Goal: Find specific page/section: Find specific page/section

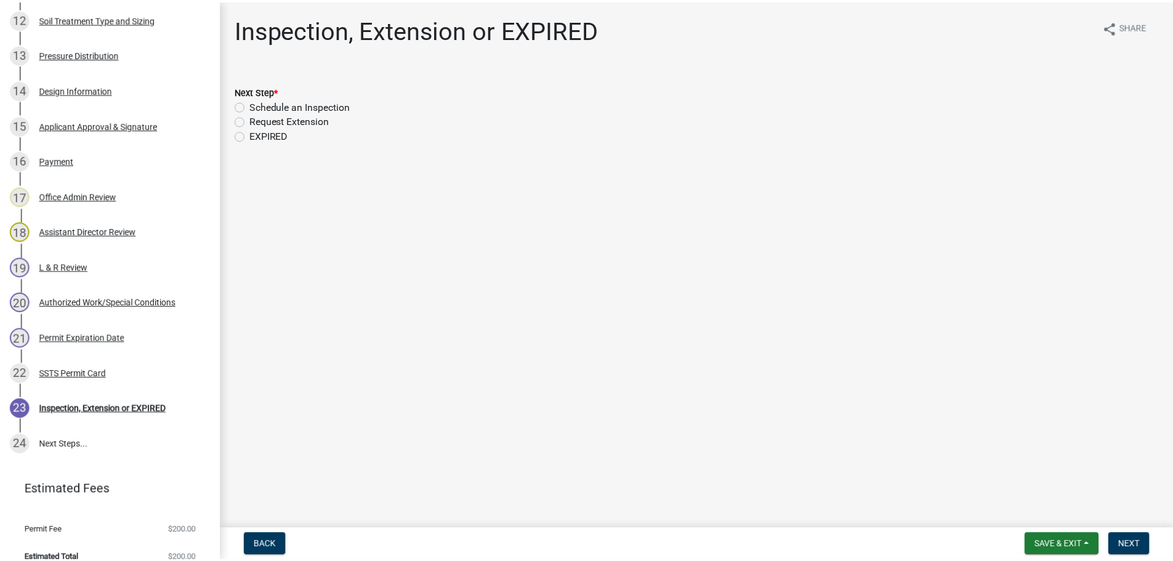
scroll to position [660, 0]
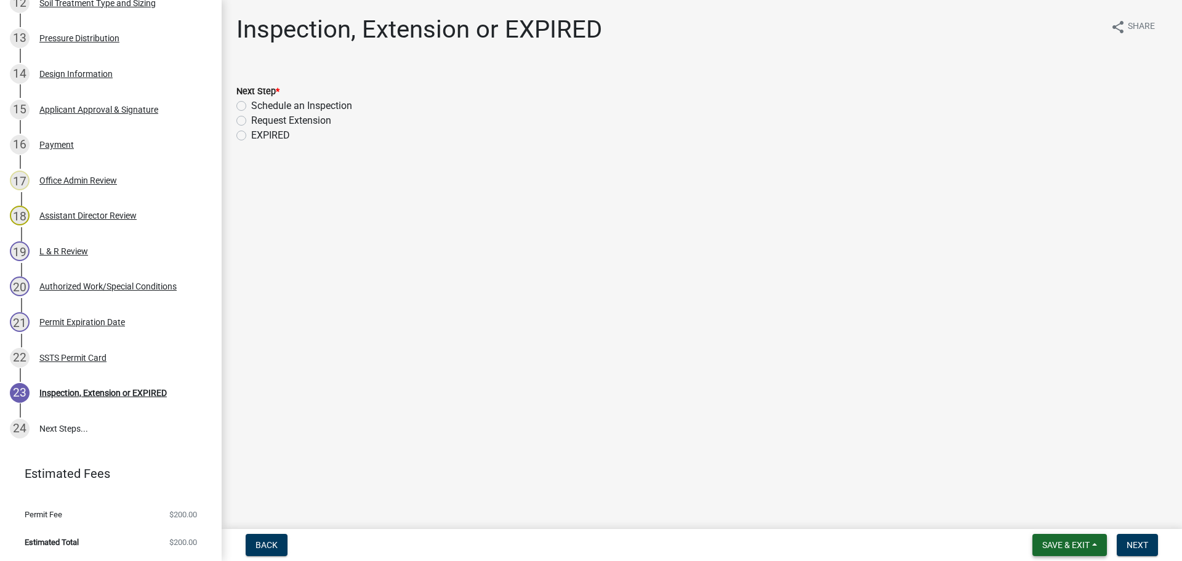
click at [1059, 547] on span "Save & Exit" at bounding box center [1065, 545] width 47 height 10
click at [1039, 518] on button "Save & Exit" at bounding box center [1057, 513] width 98 height 30
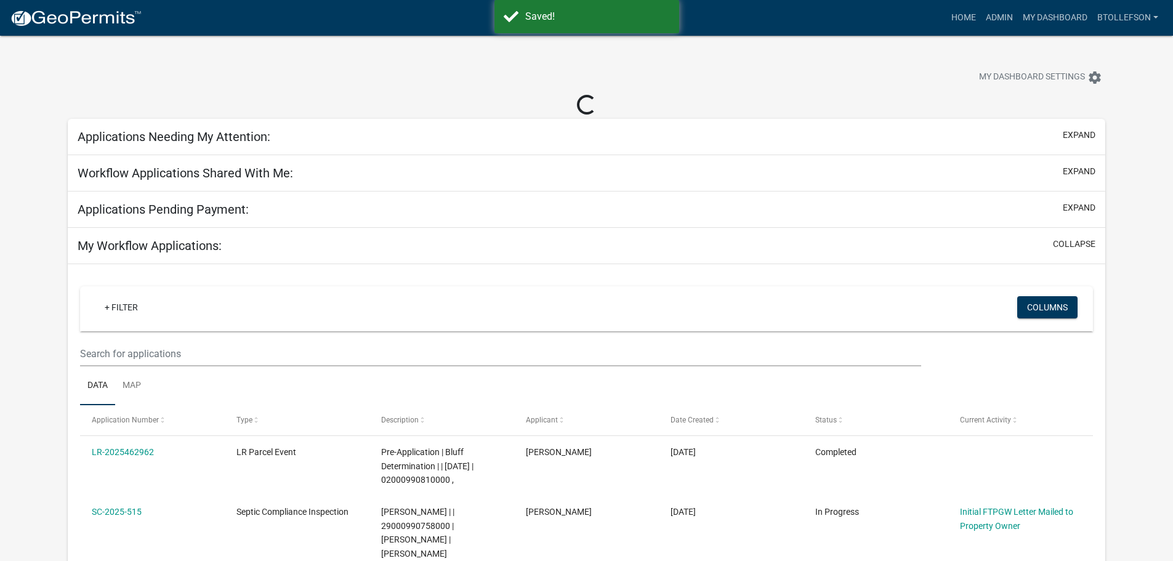
select select "3: 100"
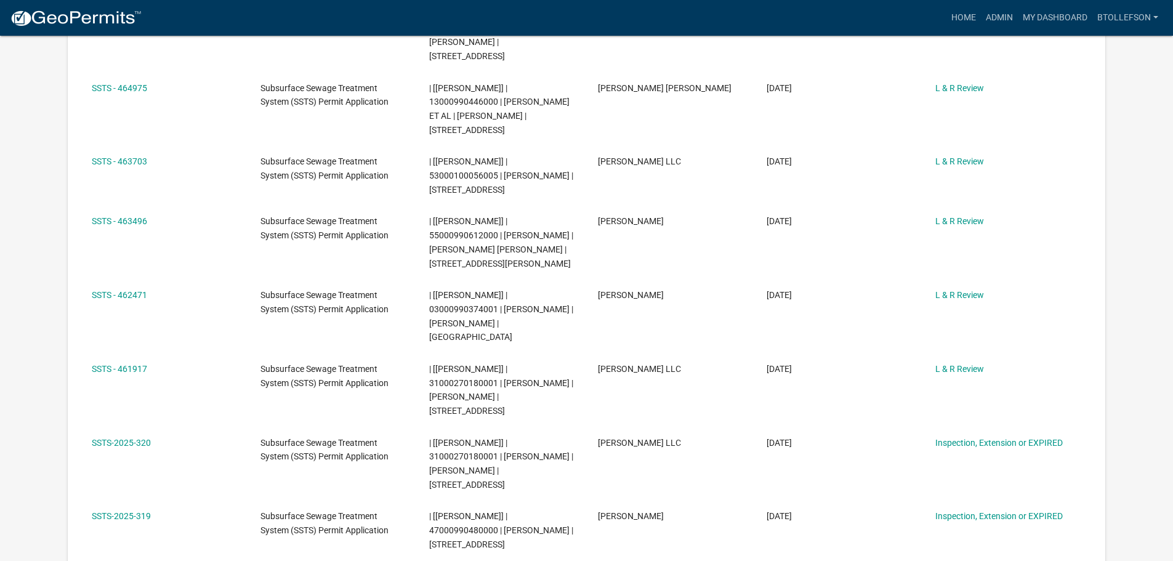
scroll to position [308, 0]
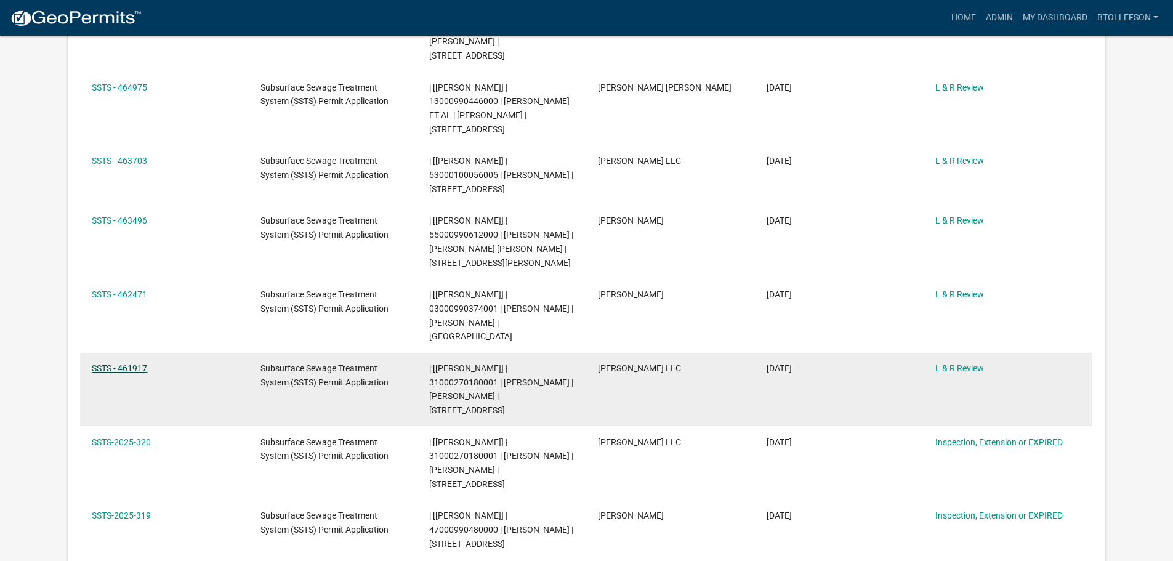
drag, startPoint x: 128, startPoint y: 381, endPoint x: 135, endPoint y: 379, distance: 7.6
click at [128, 373] on link "SSTS - 461917" at bounding box center [119, 368] width 55 height 10
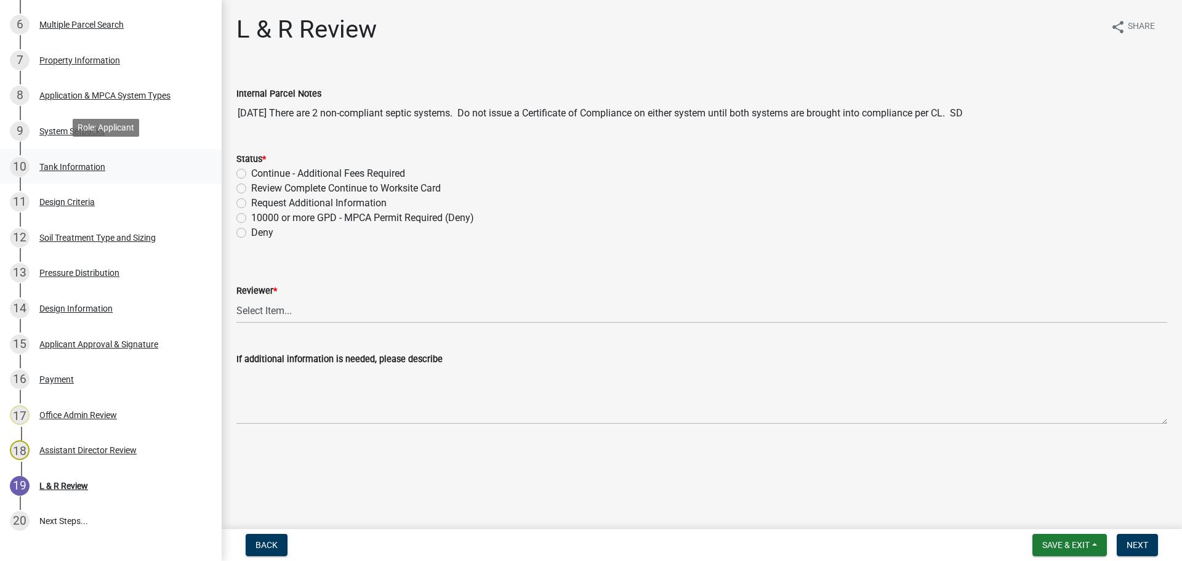
scroll to position [431, 0]
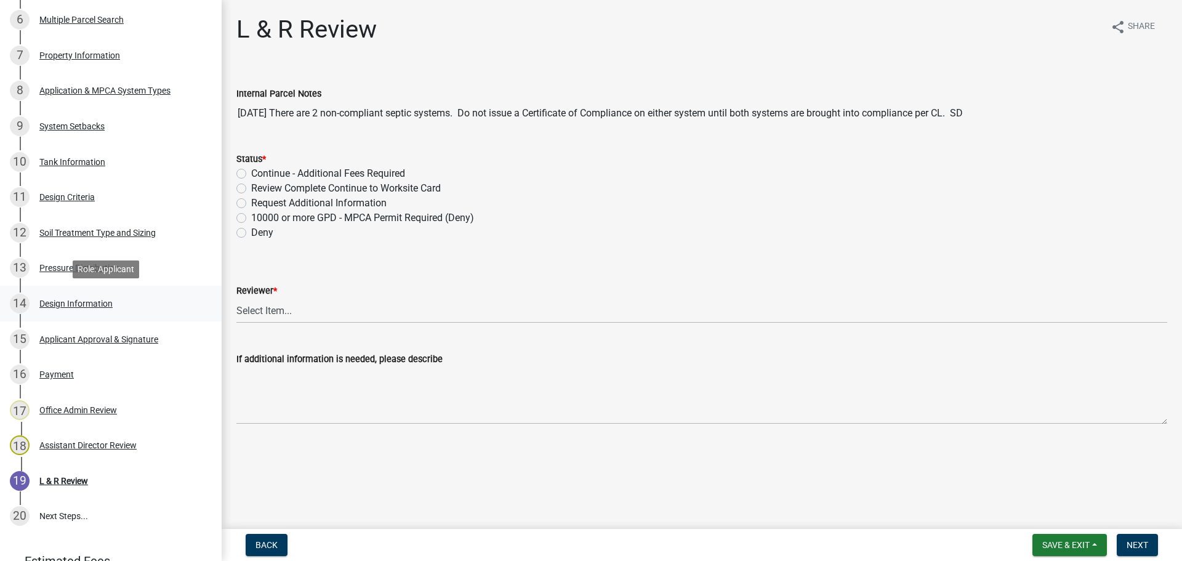
click at [60, 304] on div "Design Information" at bounding box center [75, 303] width 73 height 9
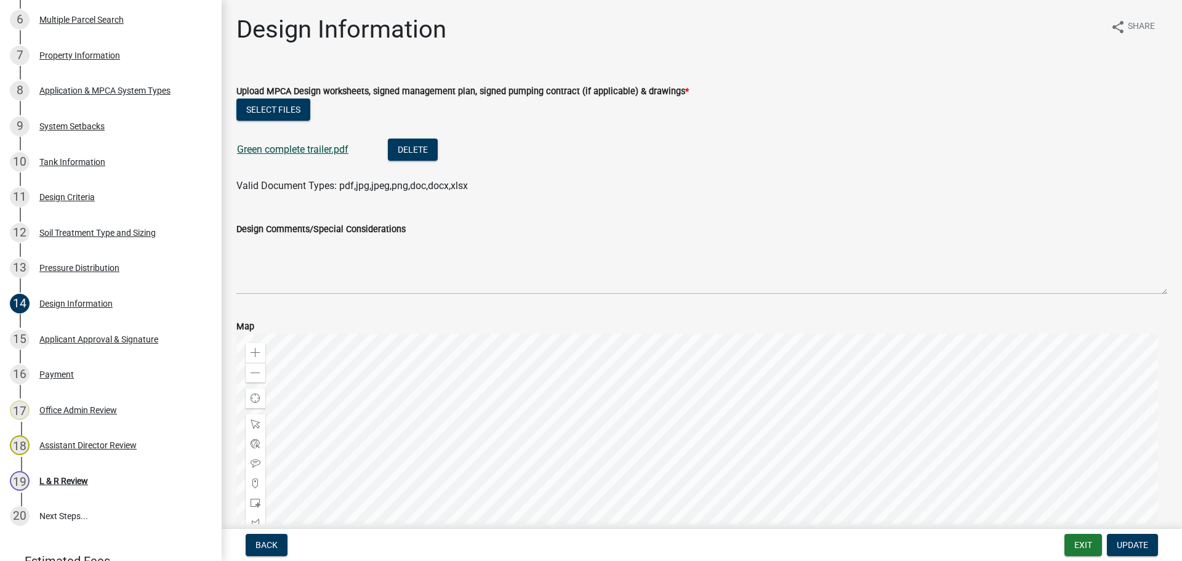
click at [286, 148] on link "Green complete trailer.pdf" at bounding box center [292, 149] width 111 height 12
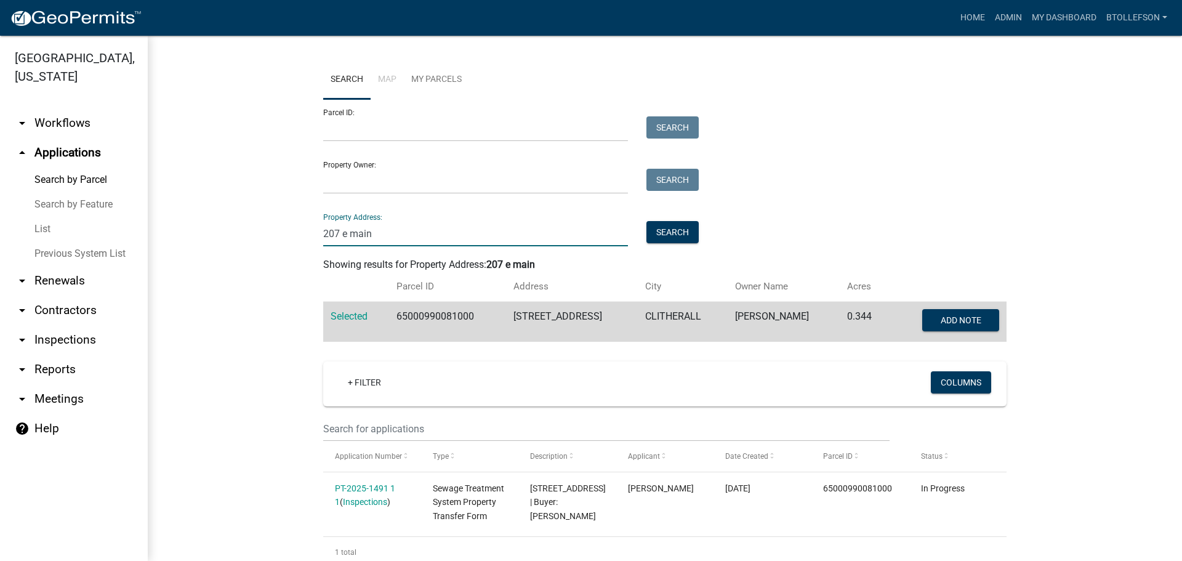
drag, startPoint x: 382, startPoint y: 236, endPoint x: 148, endPoint y: 266, distance: 235.2
click at [148, 266] on div "Search Map My Parcels Parcel ID: Search Property Owner: Search Property Address…" at bounding box center [665, 427] width 1034 height 782
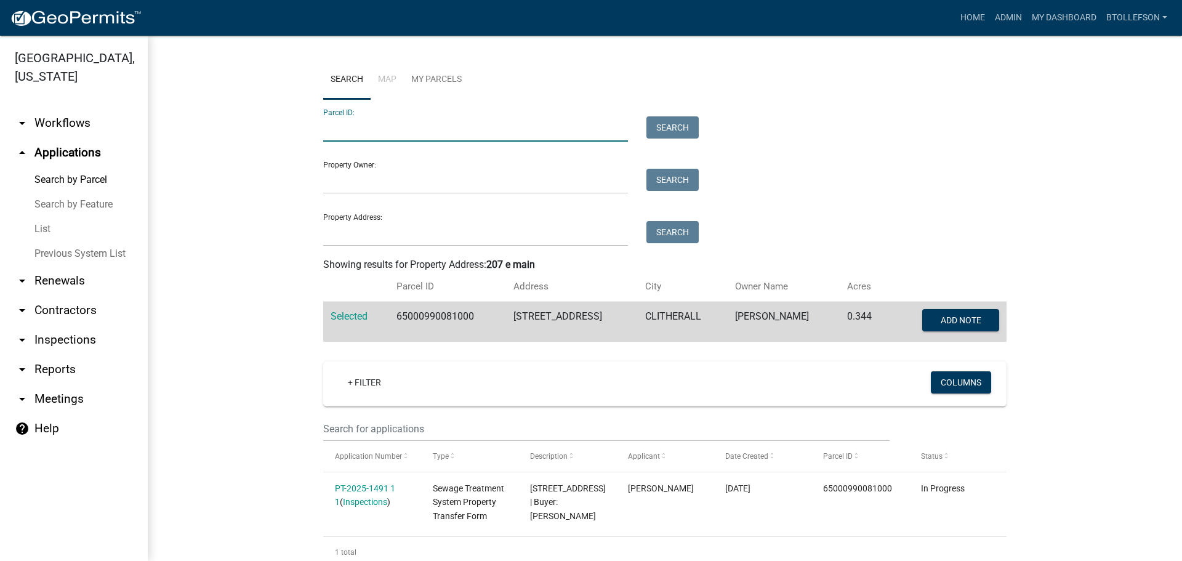
click at [367, 120] on input "Parcel ID:" at bounding box center [475, 128] width 305 height 25
paste input "17000991186000"
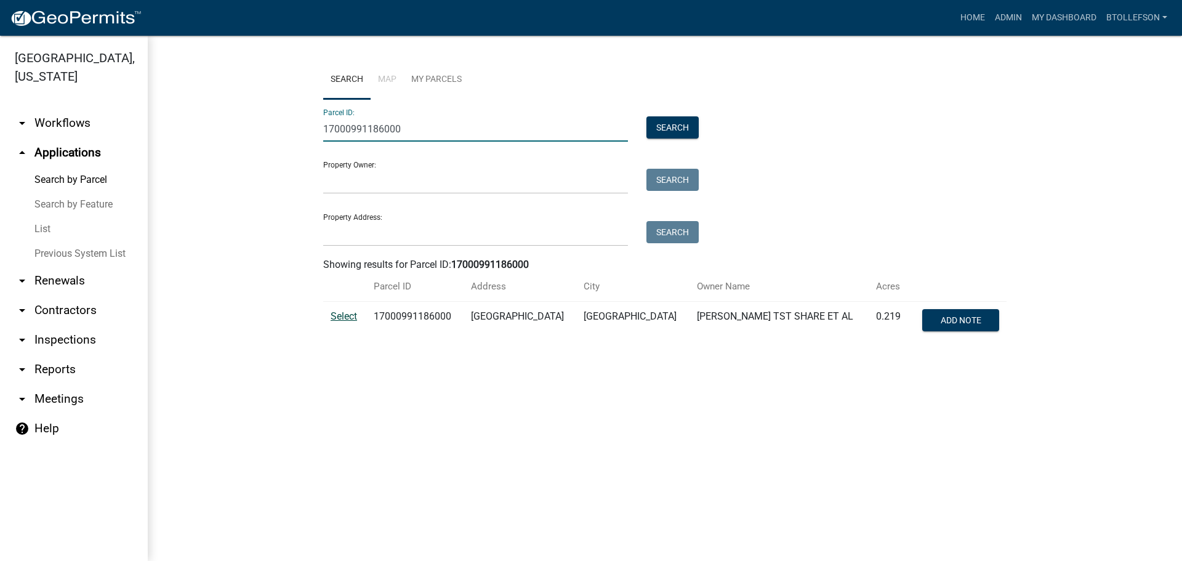
type input "17000991186000"
click at [343, 316] on span "Select" at bounding box center [344, 316] width 26 height 12
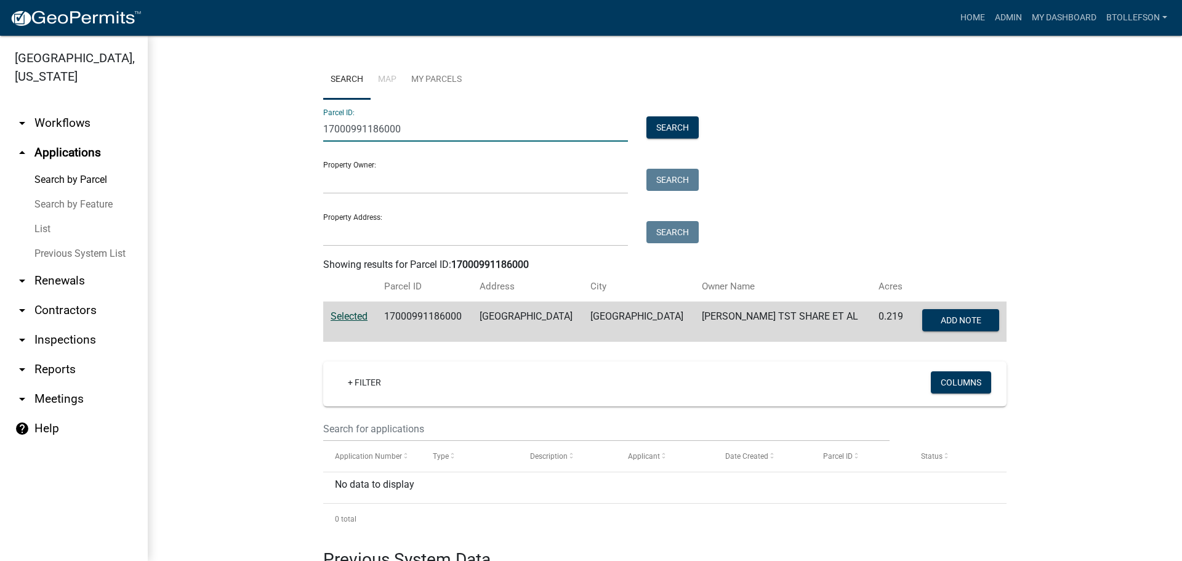
drag, startPoint x: 412, startPoint y: 140, endPoint x: 268, endPoint y: 129, distance: 145.1
click at [268, 129] on wm-workflow-application-search-view "Search Map My Parcels Parcel ID: 17000991186000 Search Property Owner: Search P…" at bounding box center [664, 409] width 985 height 699
click at [406, 239] on input "Property Address:" at bounding box center [475, 233] width 305 height 25
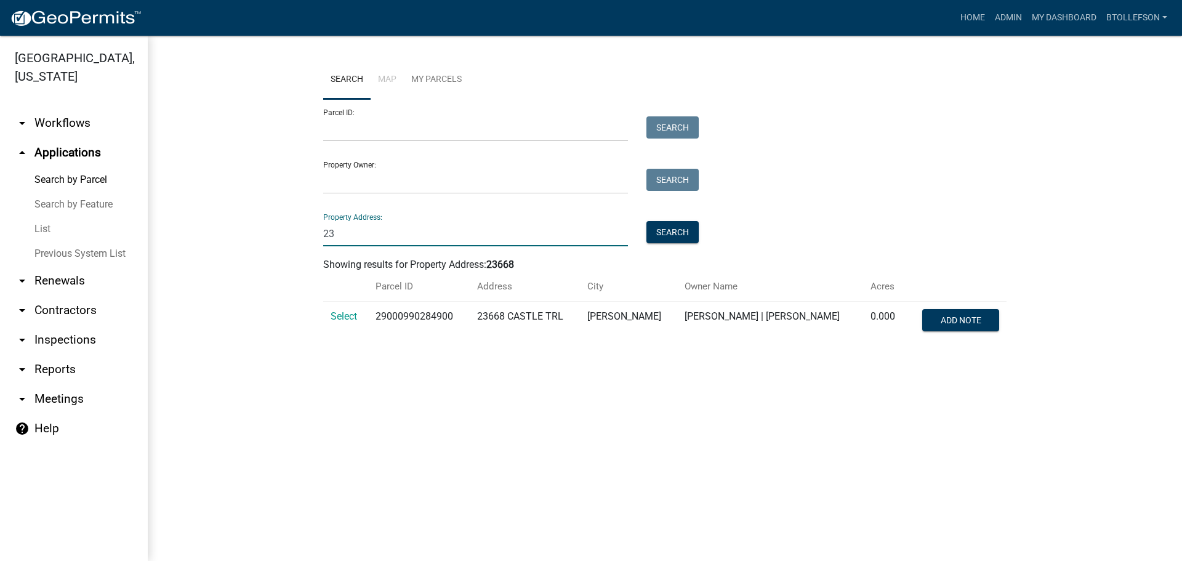
type input "2"
click at [449, 137] on input "Parcel ID:" at bounding box center [475, 128] width 305 height 25
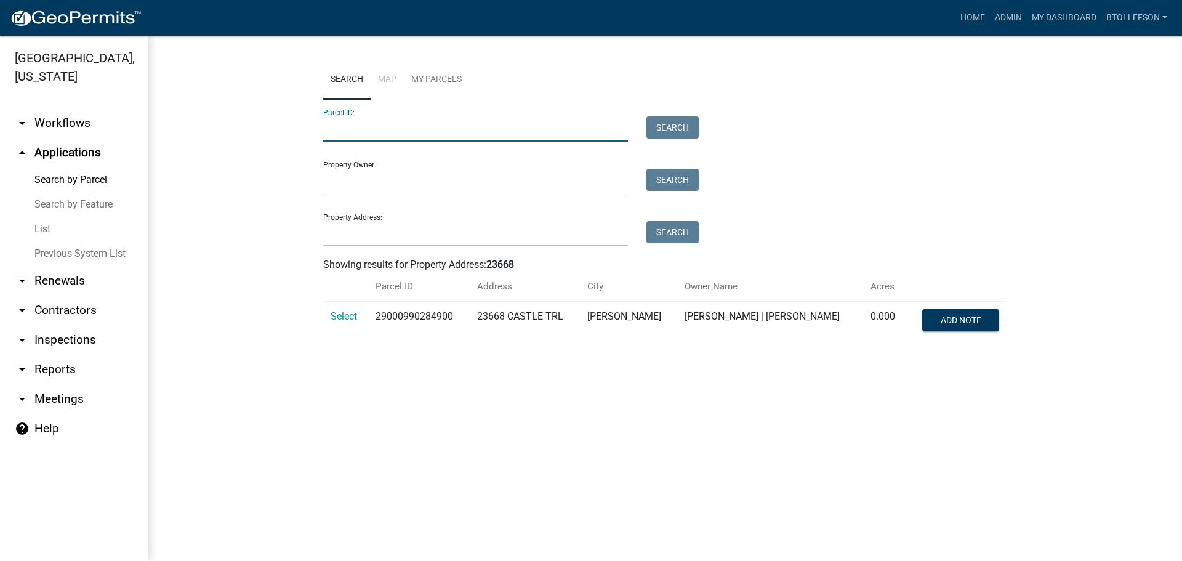
paste input "31000270180001"
type input "31000270180001"
click at [351, 315] on span "Select" at bounding box center [344, 316] width 26 height 12
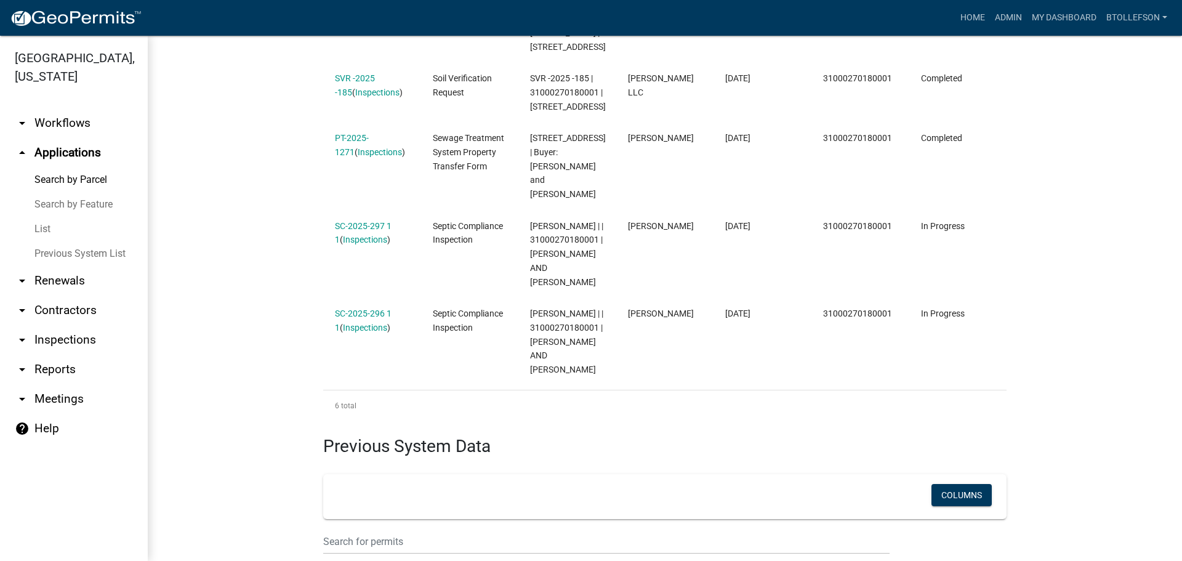
scroll to position [616, 0]
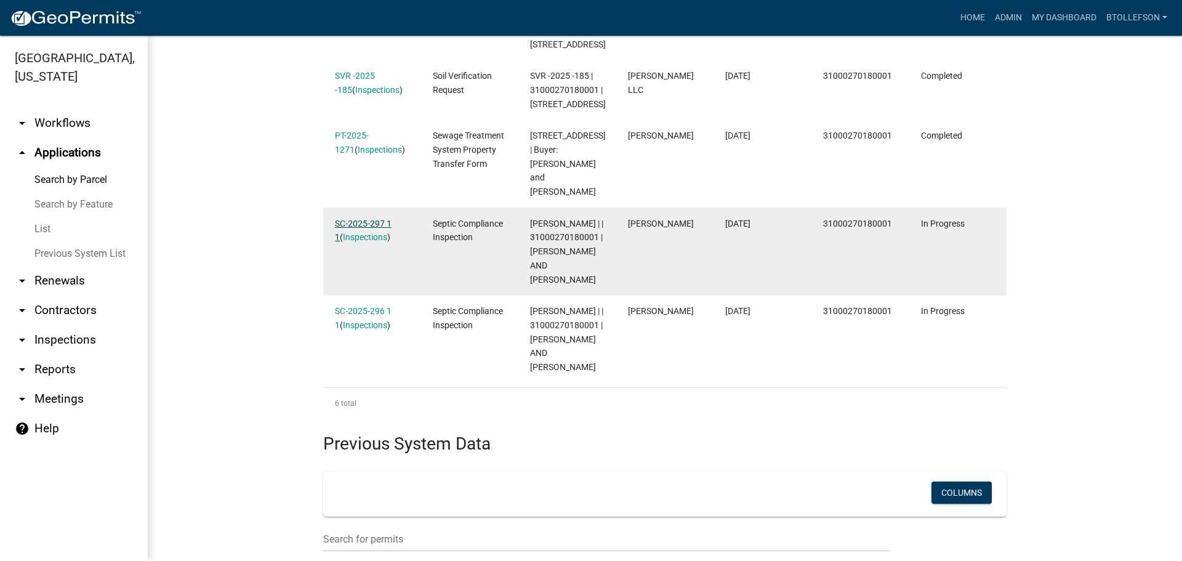
click at [345, 219] on link "SC-2025-297 1 1" at bounding box center [363, 231] width 57 height 24
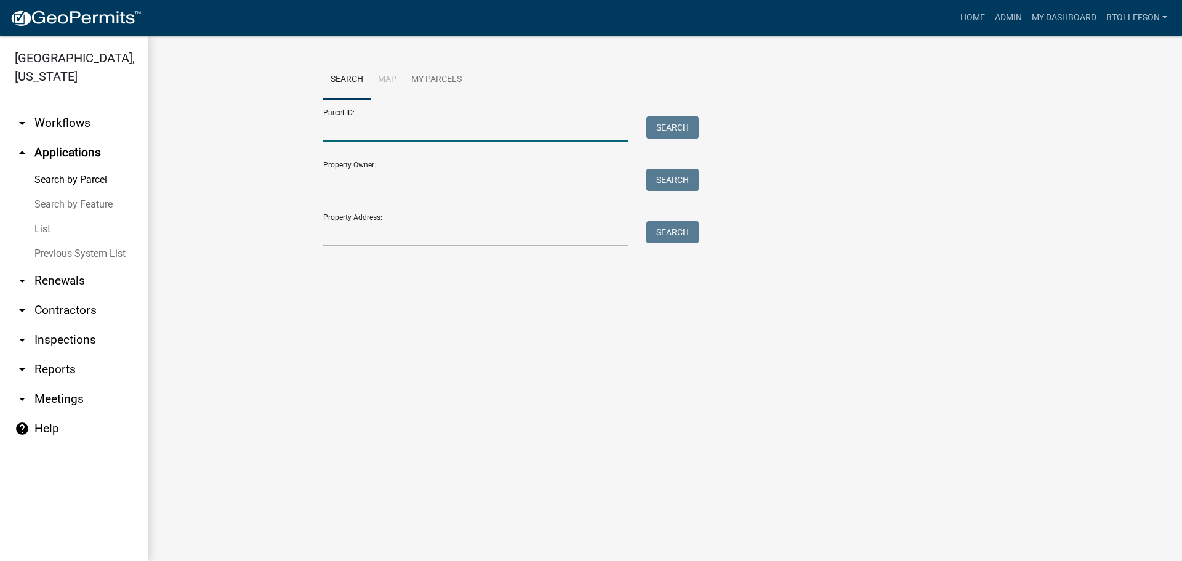
click at [423, 122] on input "Parcel ID:" at bounding box center [475, 128] width 305 height 25
paste input "31000270180001"
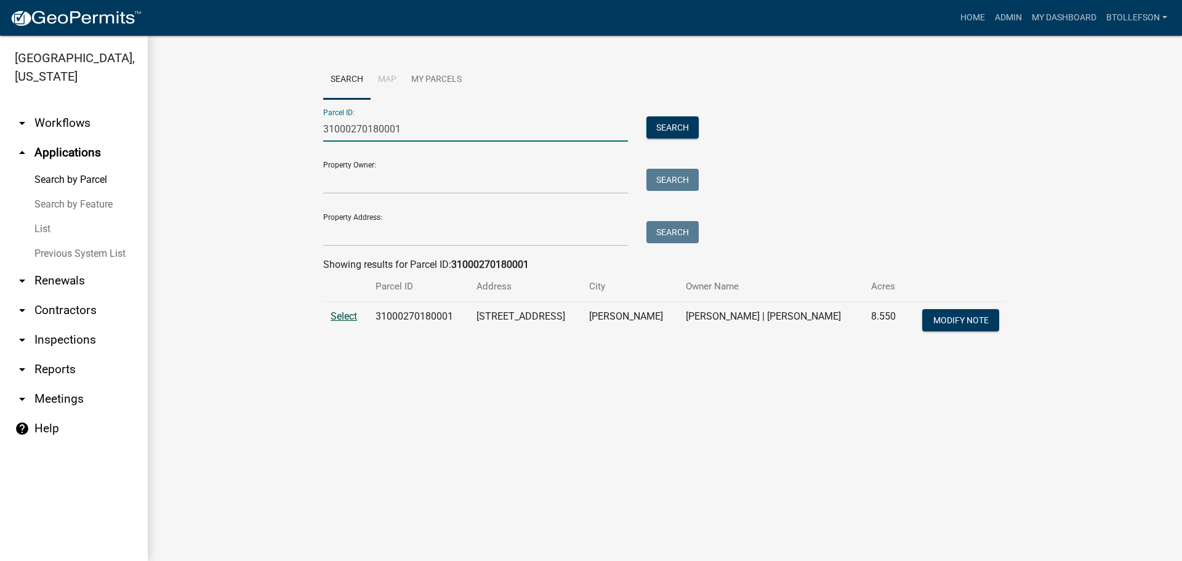
type input "31000270180001"
click at [347, 313] on span "Select" at bounding box center [344, 316] width 26 height 12
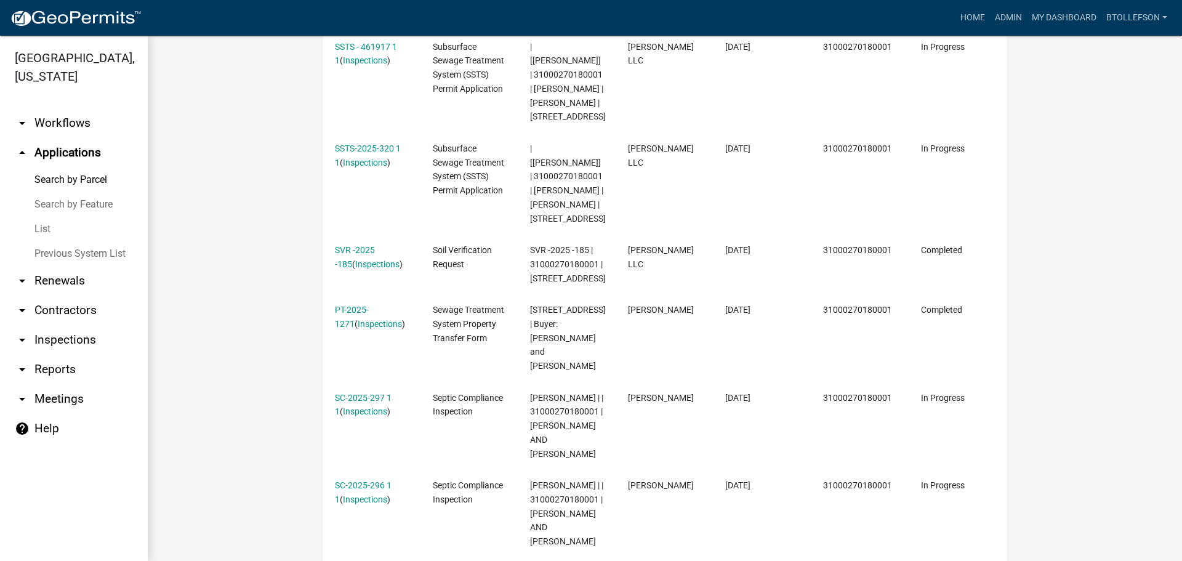
scroll to position [531, 0]
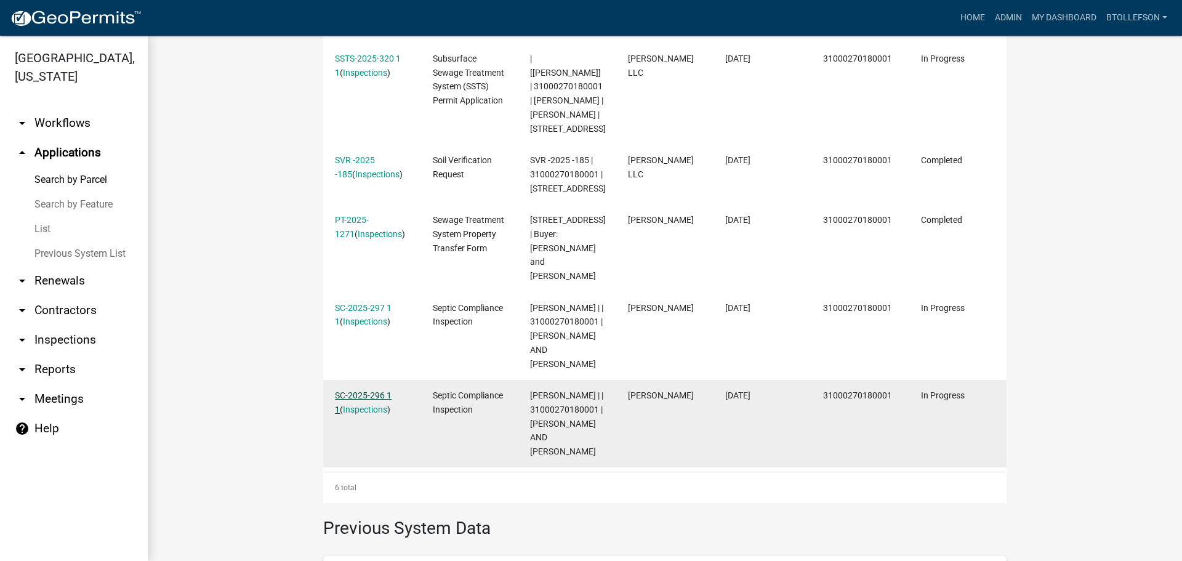
click at [359, 390] on link "SC-2025-296 1 1" at bounding box center [363, 402] width 57 height 24
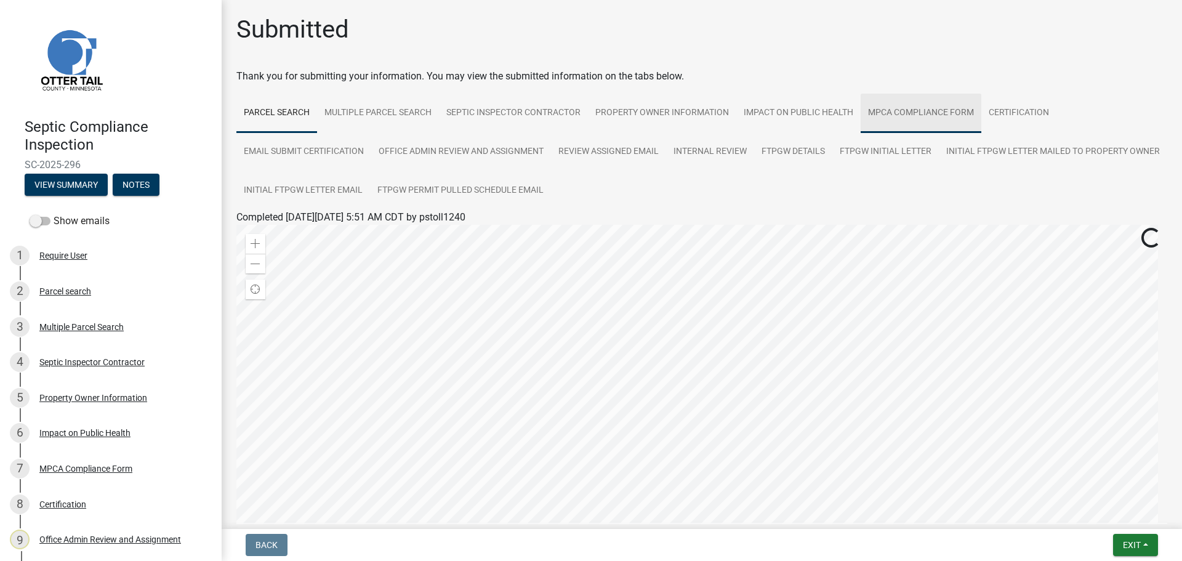
click at [955, 113] on link "MPCA Compliance Form" at bounding box center [921, 113] width 121 height 39
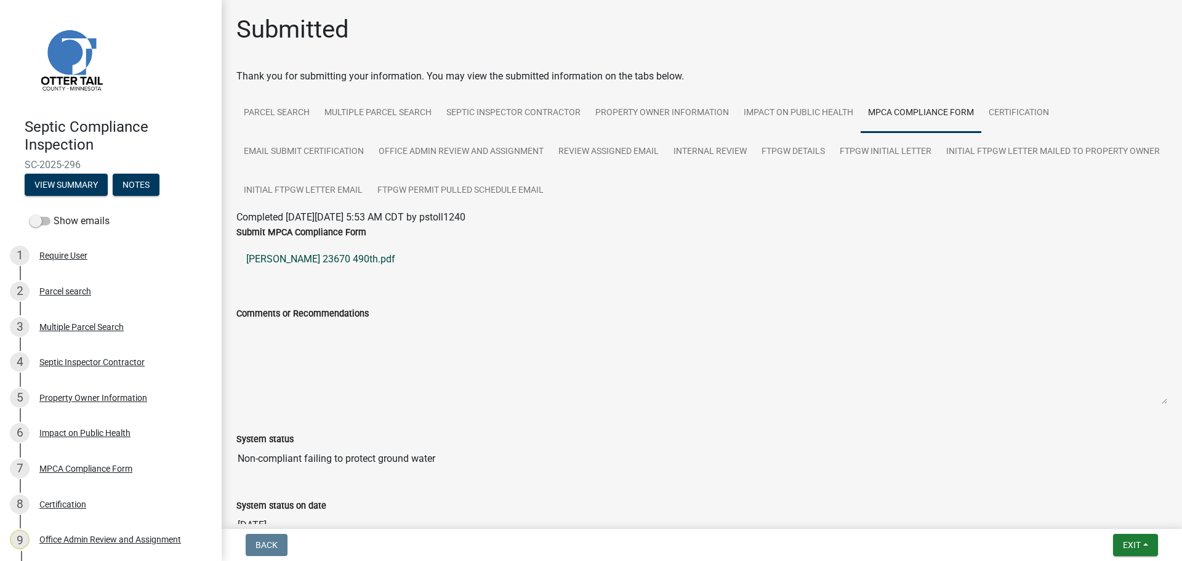
click at [271, 259] on link "Klehr Heather 23670 490th.pdf" at bounding box center [701, 259] width 931 height 30
